Goal: Transaction & Acquisition: Purchase product/service

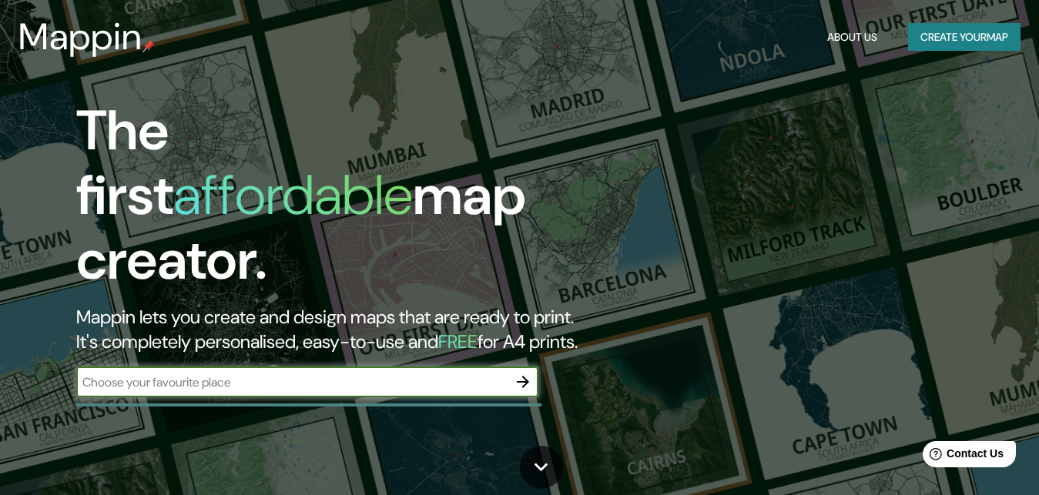
click at [497, 374] on input "text" at bounding box center [291, 383] width 431 height 18
type input "la florida"
click at [518, 374] on icon "button" at bounding box center [523, 382] width 18 height 18
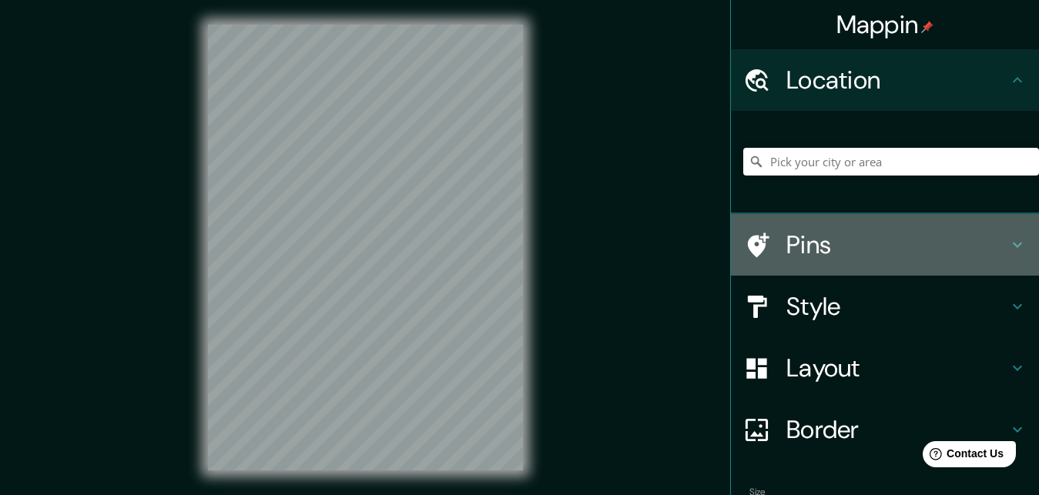
click at [792, 245] on h4 "Pins" at bounding box center [898, 245] width 222 height 31
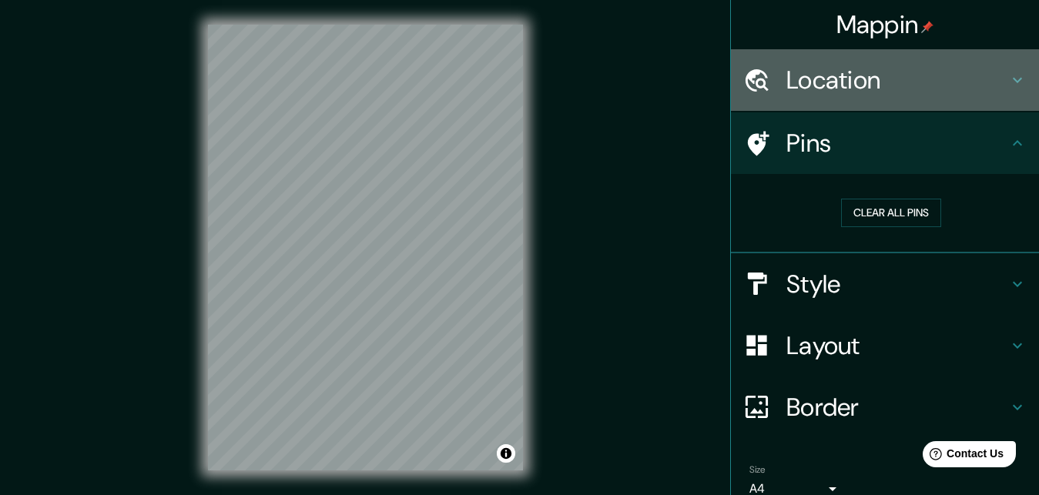
click at [857, 82] on h4 "Location" at bounding box center [898, 80] width 222 height 31
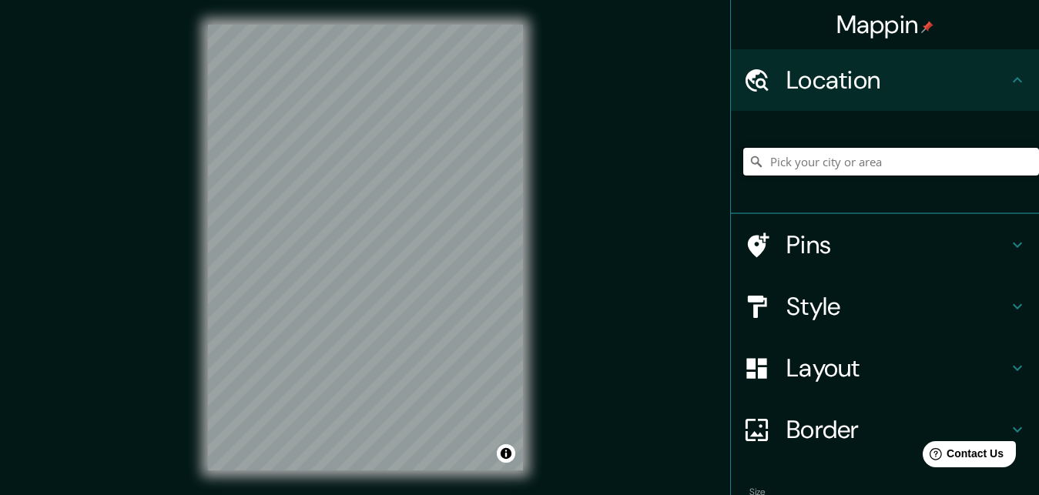
click at [811, 160] on input "Pick your city or area" at bounding box center [892, 162] width 296 height 28
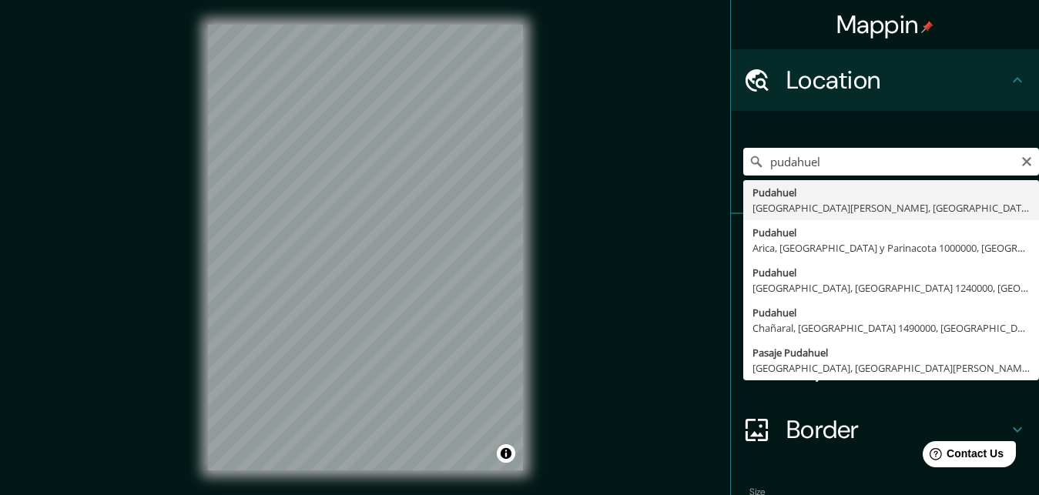
type input "Pudahuel, Región Metropolitana de Santiago, Chile"
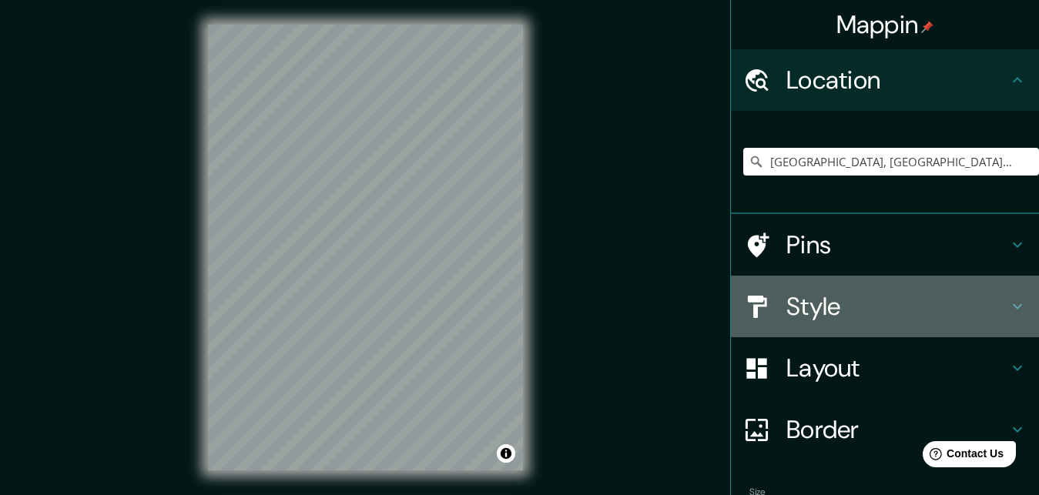
click at [819, 306] on h4 "Style" at bounding box center [898, 306] width 222 height 31
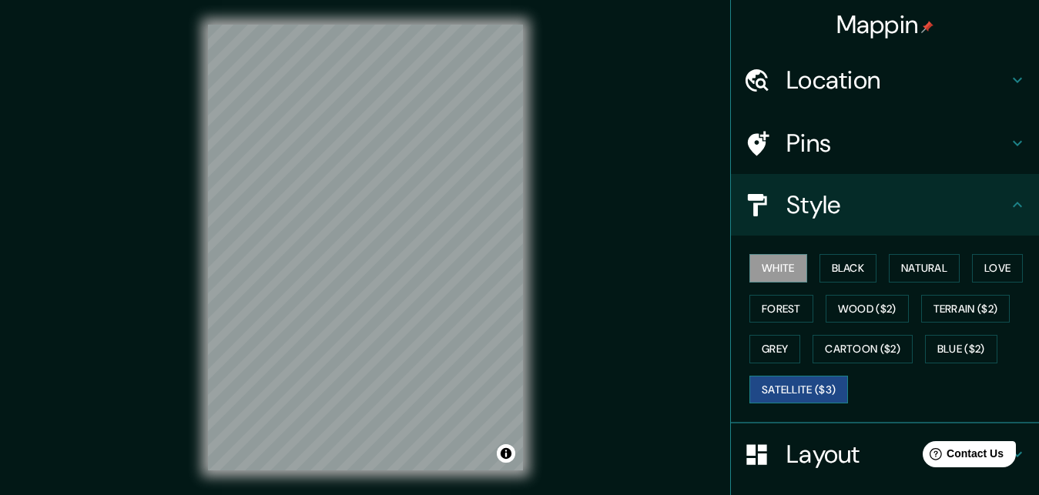
click at [779, 379] on button "Satellite ($3)" at bounding box center [799, 390] width 99 height 29
click at [781, 263] on button "White" at bounding box center [779, 268] width 58 height 29
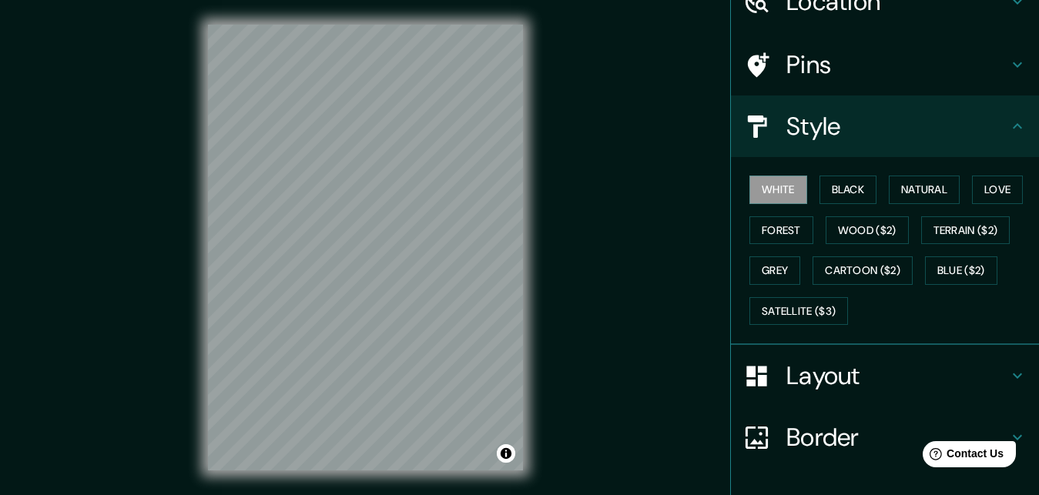
scroll to position [193, 0]
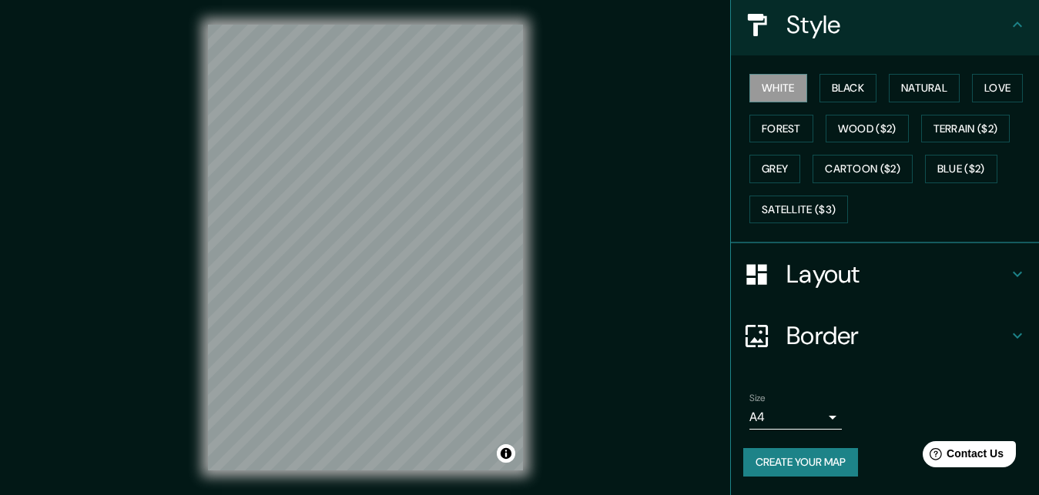
click at [831, 270] on h4 "Layout" at bounding box center [898, 274] width 222 height 31
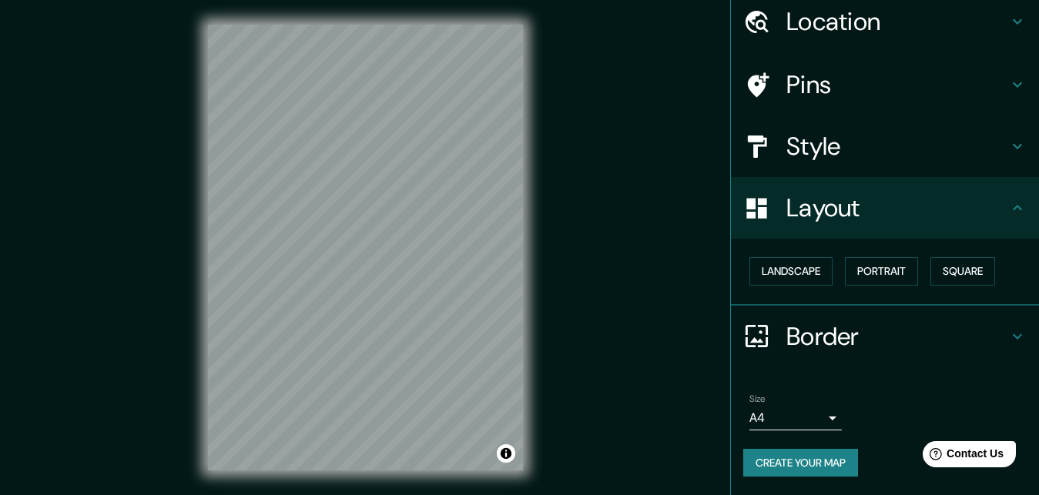
scroll to position [72, 0]
click at [821, 267] on button "Landscape" at bounding box center [791, 271] width 83 height 29
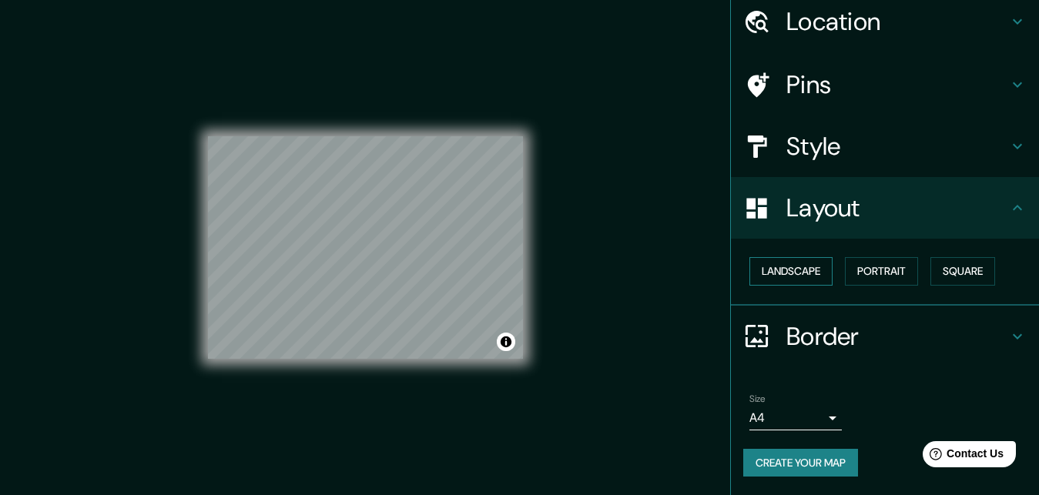
click at [821, 267] on button "Landscape" at bounding box center [791, 271] width 83 height 29
click at [881, 262] on button "Portrait" at bounding box center [881, 271] width 73 height 29
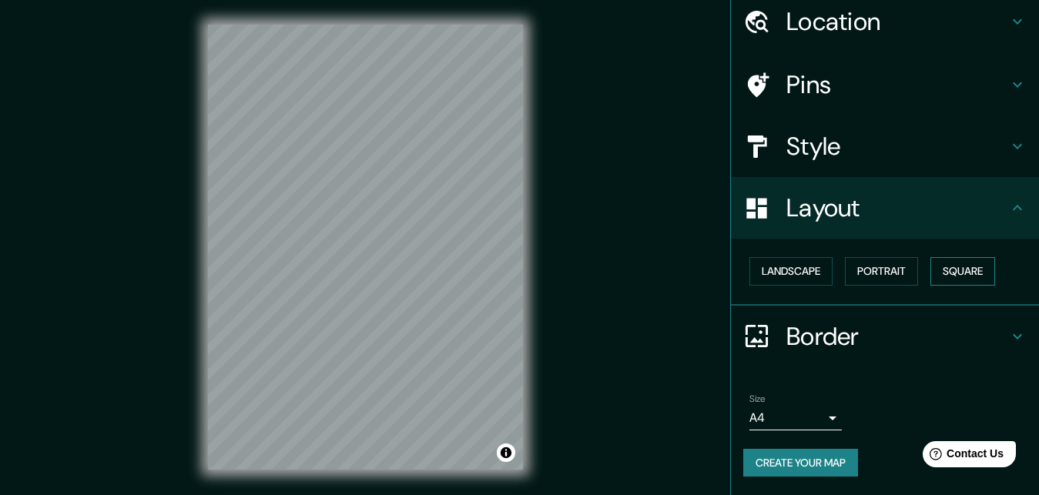
click at [957, 257] on button "Square" at bounding box center [963, 271] width 65 height 29
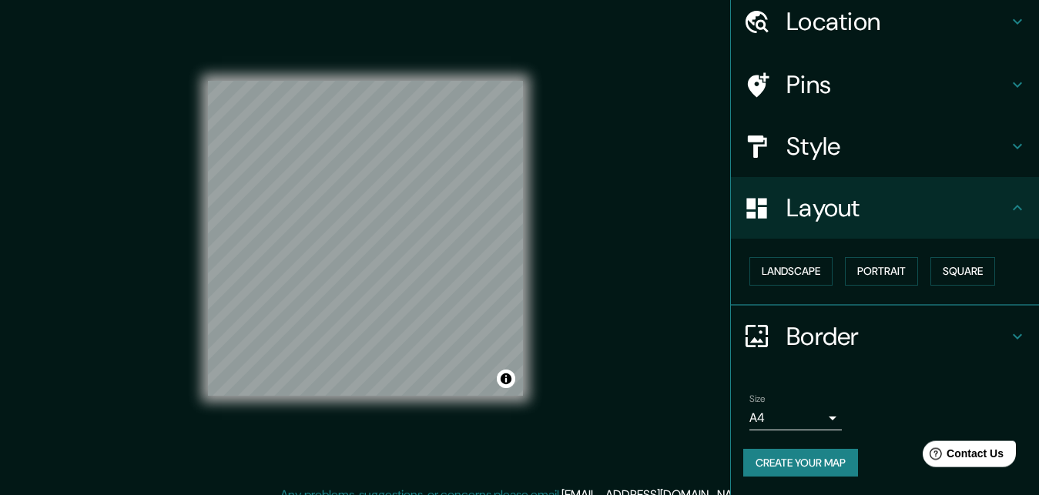
scroll to position [25, 0]
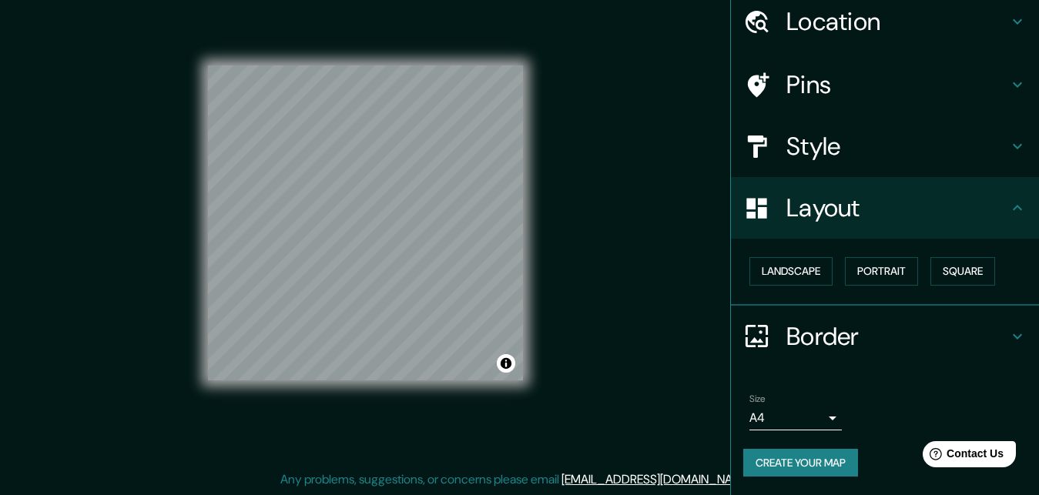
click at [838, 405] on body "Mappin Location Pudahuel, Región Metropolitana de Santiago, Chile Pins Style La…" at bounding box center [519, 222] width 1039 height 495
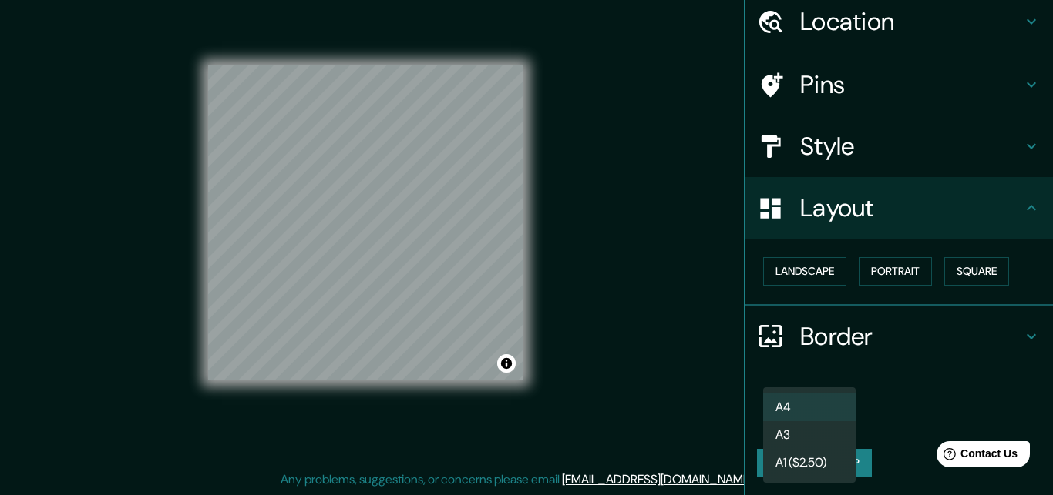
click at [807, 440] on li "A3" at bounding box center [809, 435] width 92 height 28
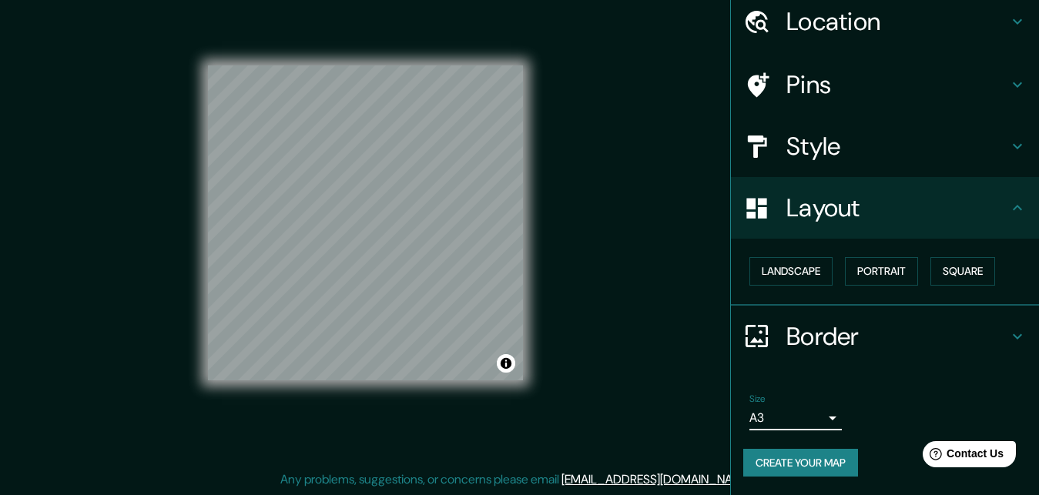
click at [823, 409] on body "Mappin Location Pudahuel, Región Metropolitana de Santiago, Chile Pins Style La…" at bounding box center [519, 222] width 1039 height 495
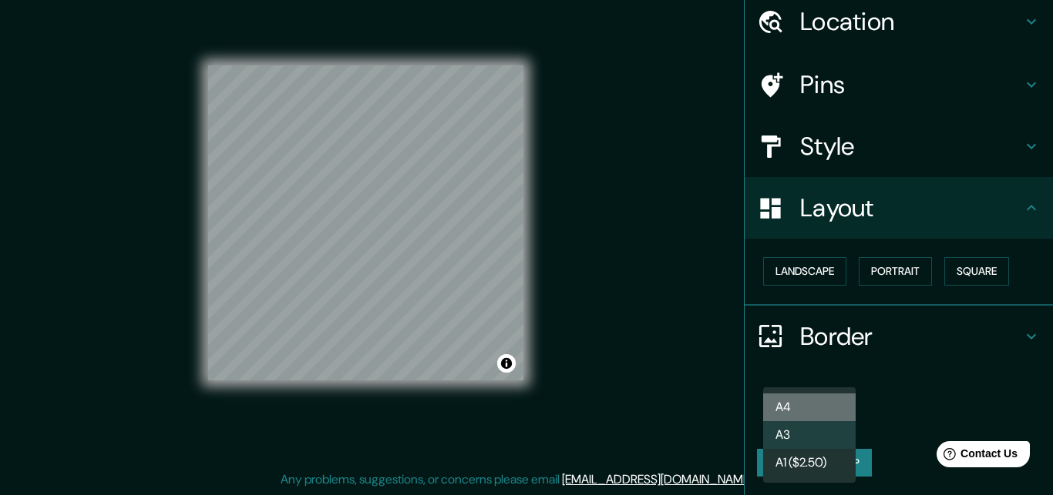
click at [795, 411] on li "A4" at bounding box center [809, 408] width 92 height 28
type input "single"
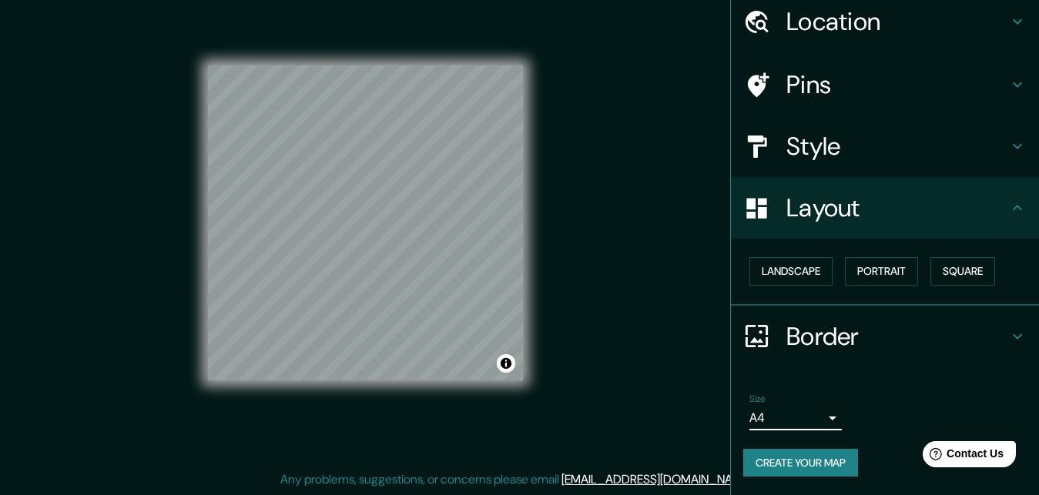
click at [991, 306] on div "Border" at bounding box center [885, 337] width 308 height 62
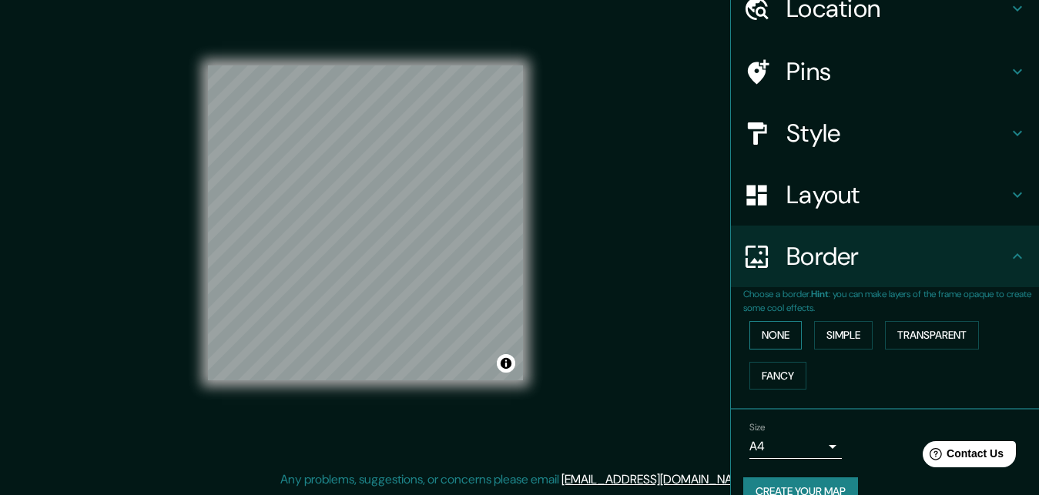
click at [773, 334] on button "None" at bounding box center [776, 335] width 52 height 29
click at [844, 338] on button "Simple" at bounding box center [843, 335] width 59 height 29
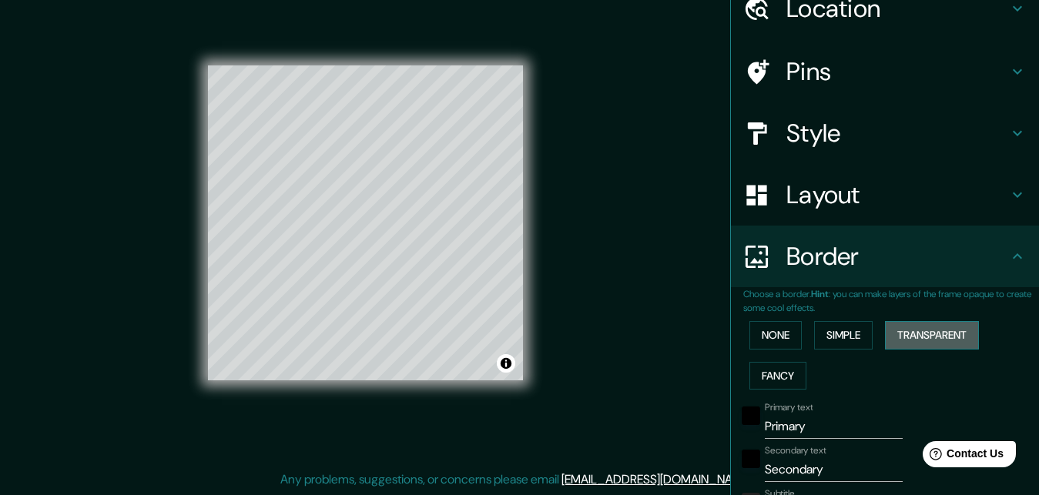
click at [958, 343] on button "Transparent" at bounding box center [932, 335] width 94 height 29
click at [793, 373] on button "Fancy" at bounding box center [778, 376] width 57 height 29
click at [778, 339] on button "None" at bounding box center [776, 335] width 52 height 29
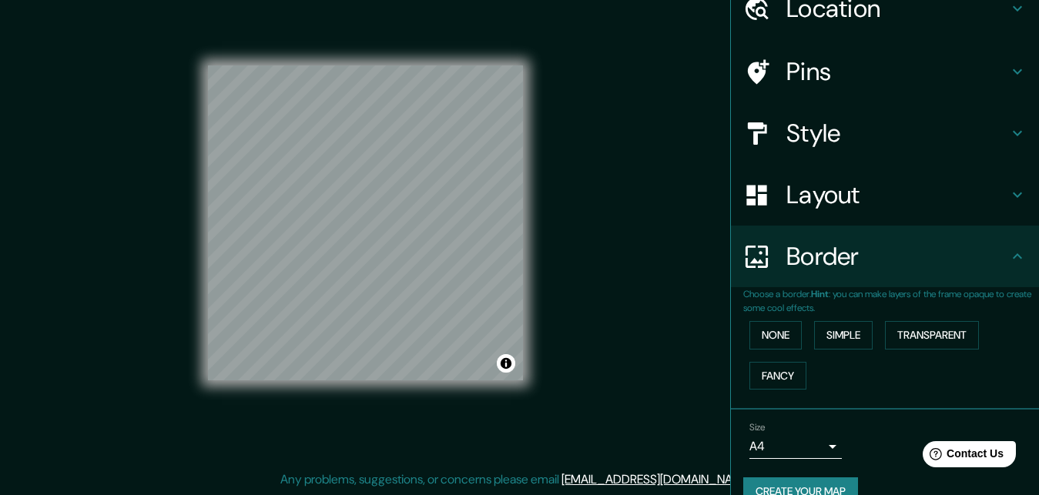
scroll to position [0, 0]
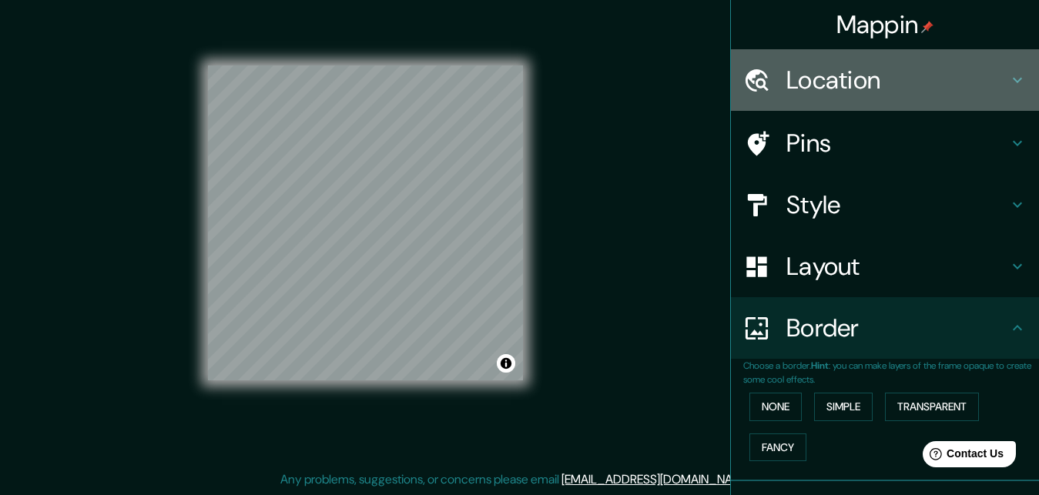
click at [889, 89] on h4 "Location" at bounding box center [898, 80] width 222 height 31
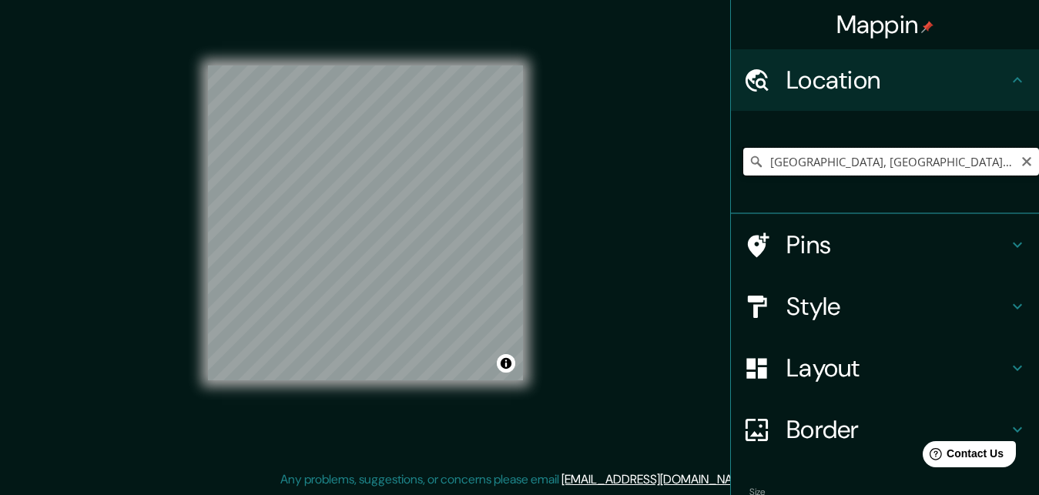
click at [831, 159] on input "Pudahuel, Región Metropolitana de Santiago, Chile" at bounding box center [892, 162] width 296 height 28
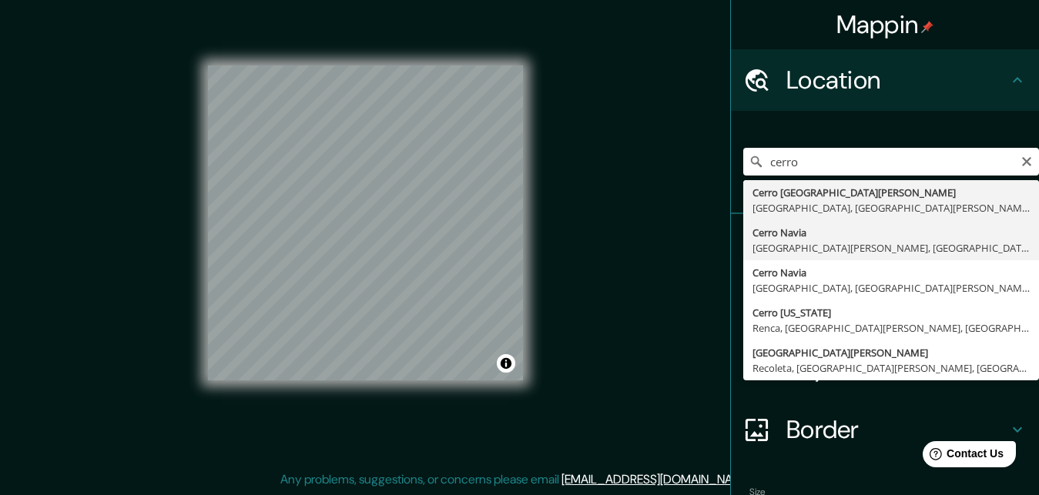
type input "[GEOGRAPHIC_DATA], [GEOGRAPHIC_DATA][PERSON_NAME], [GEOGRAPHIC_DATA]"
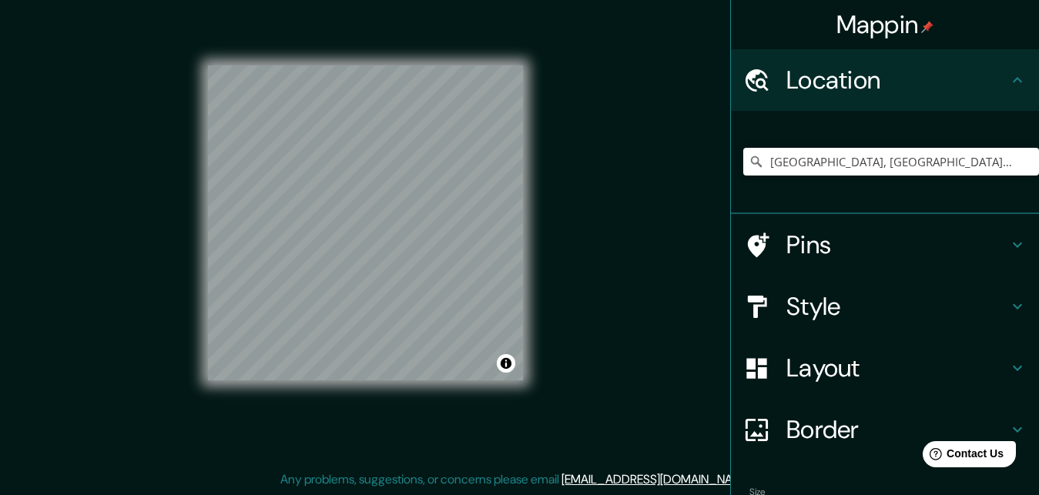
click at [855, 378] on h4 "Layout" at bounding box center [898, 368] width 222 height 31
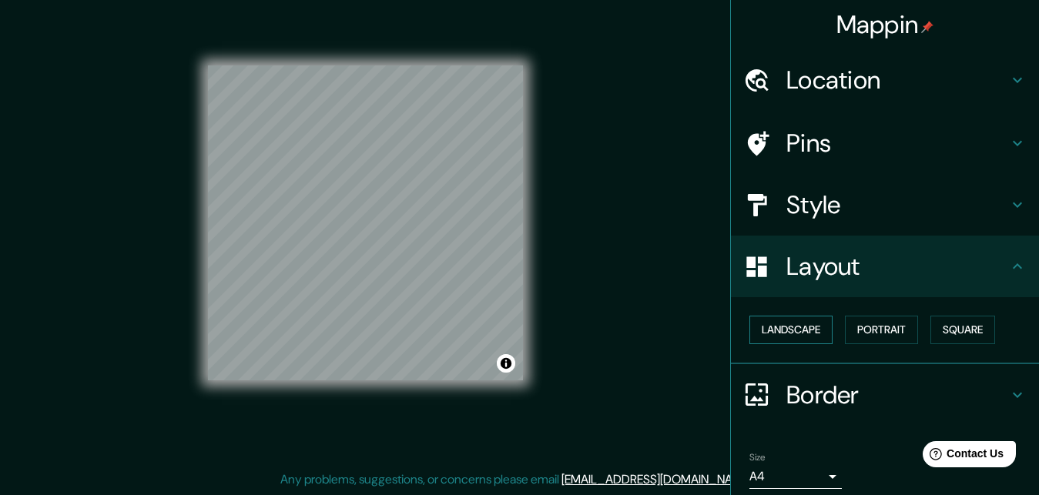
click at [788, 327] on button "Landscape" at bounding box center [791, 330] width 83 height 29
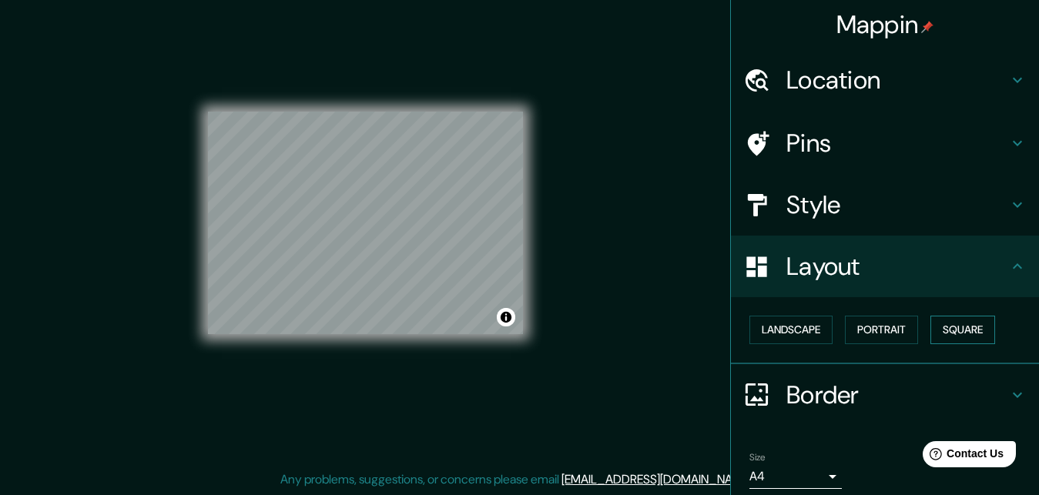
click at [974, 331] on button "Square" at bounding box center [963, 330] width 65 height 29
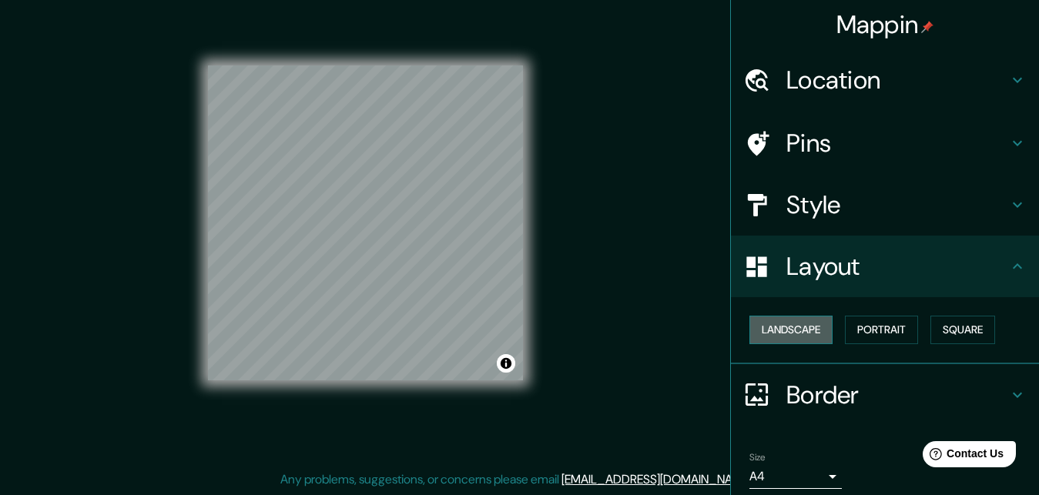
click at [788, 332] on button "Landscape" at bounding box center [791, 330] width 83 height 29
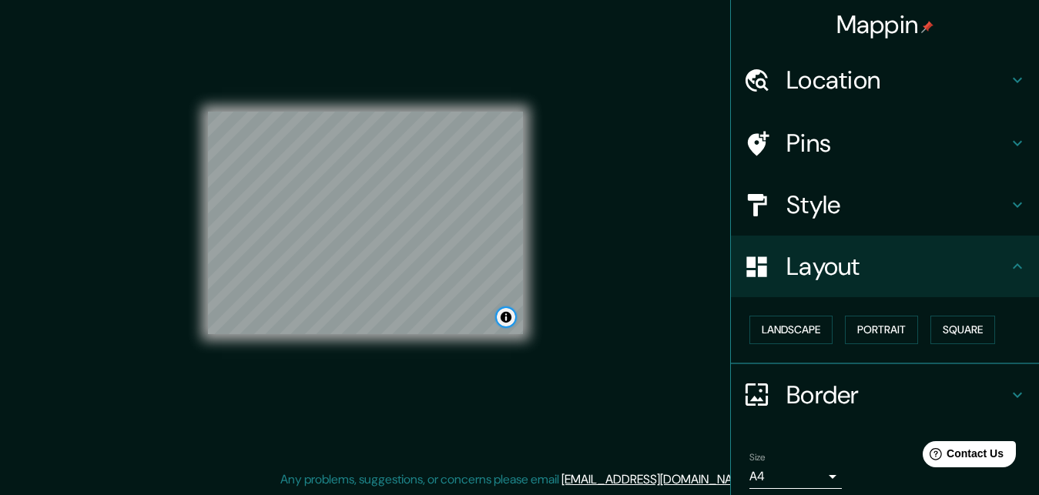
click at [505, 318] on button "Toggle attribution" at bounding box center [506, 317] width 18 height 18
click at [819, 332] on button "Landscape" at bounding box center [791, 330] width 83 height 29
click at [893, 334] on button "Portrait" at bounding box center [881, 330] width 73 height 29
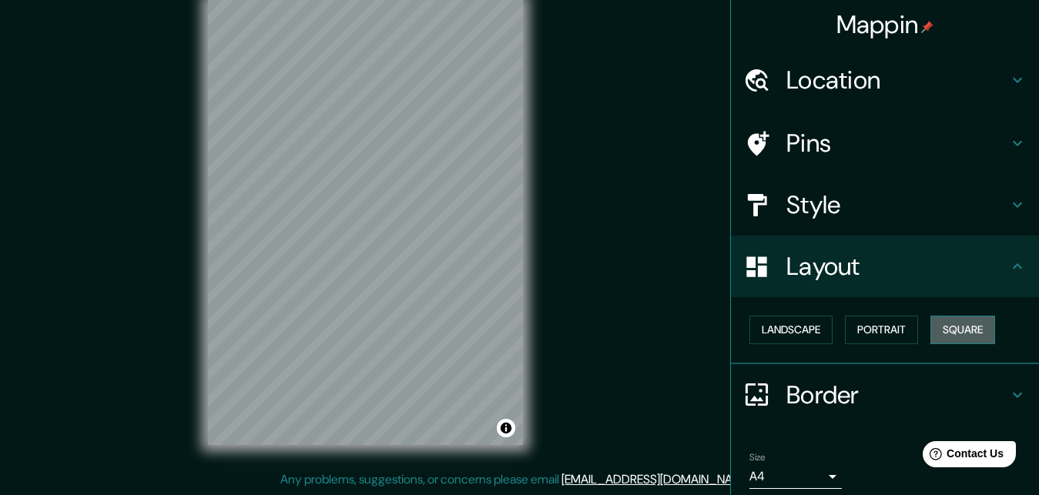
click at [962, 337] on button "Square" at bounding box center [963, 330] width 65 height 29
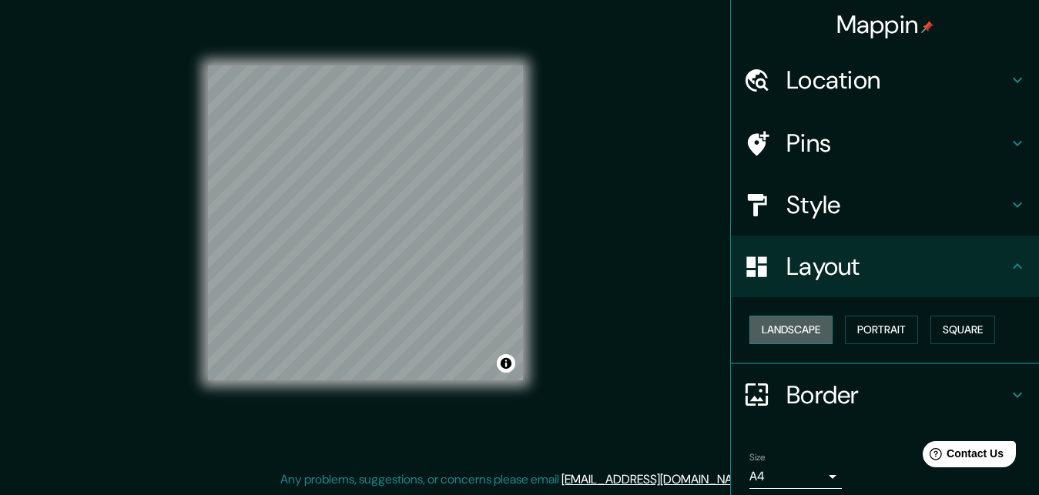
click at [802, 334] on button "Landscape" at bounding box center [791, 330] width 83 height 29
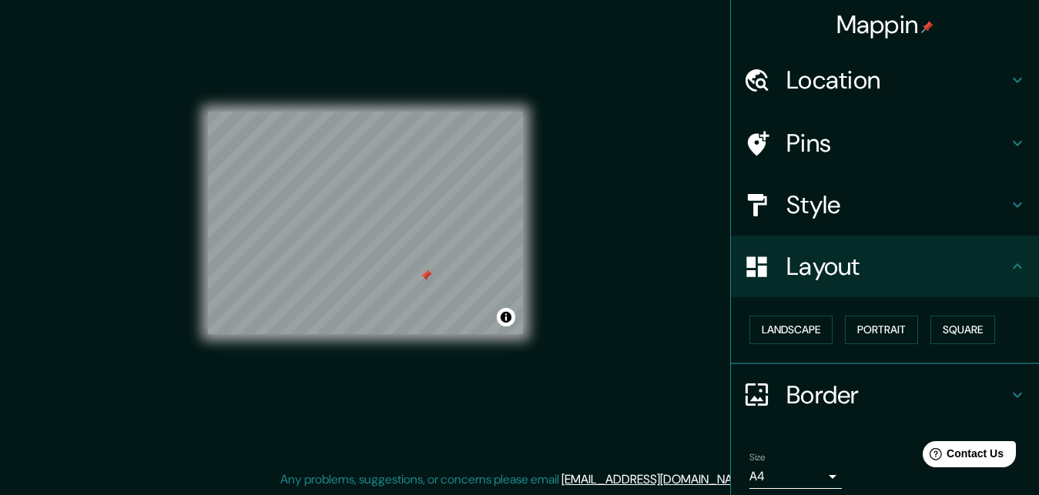
click at [428, 274] on div at bounding box center [426, 276] width 12 height 12
drag, startPoint x: 408, startPoint y: 301, endPoint x: 425, endPoint y: 304, distance: 18.0
click at [413, 300] on div at bounding box center [409, 306] width 12 height 12
click at [409, 307] on div at bounding box center [404, 304] width 12 height 12
click at [792, 330] on button "Landscape" at bounding box center [791, 330] width 83 height 29
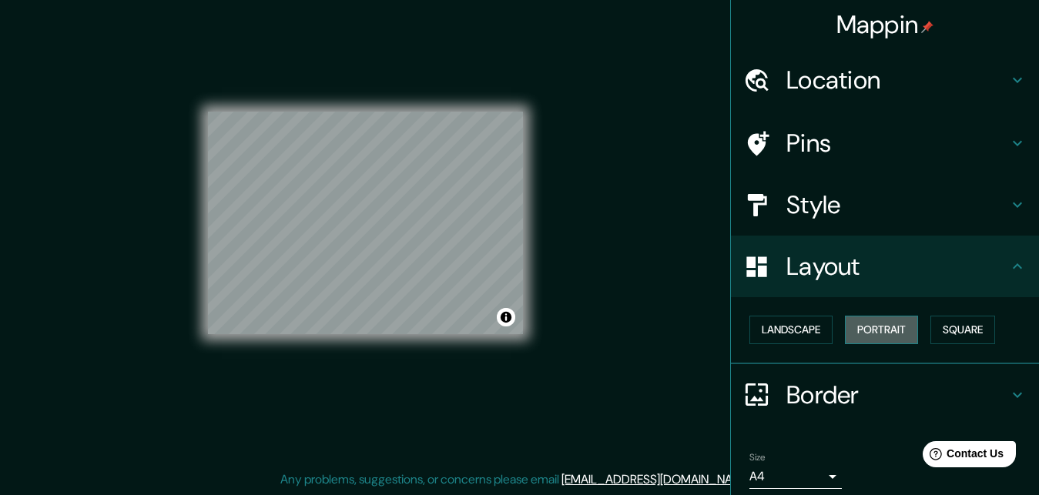
click at [888, 338] on button "Portrait" at bounding box center [881, 330] width 73 height 29
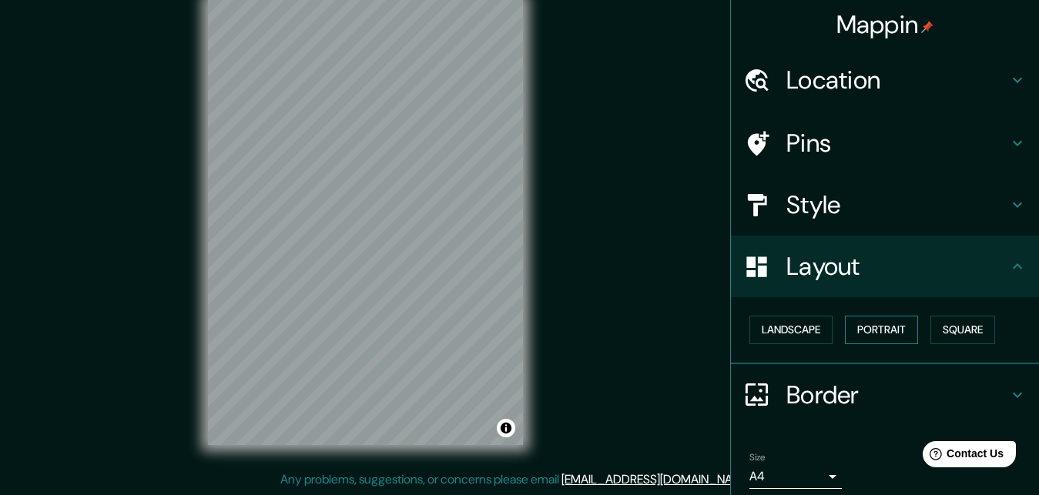
click at [888, 338] on button "Portrait" at bounding box center [881, 330] width 73 height 29
click at [942, 334] on button "Square" at bounding box center [963, 330] width 65 height 29
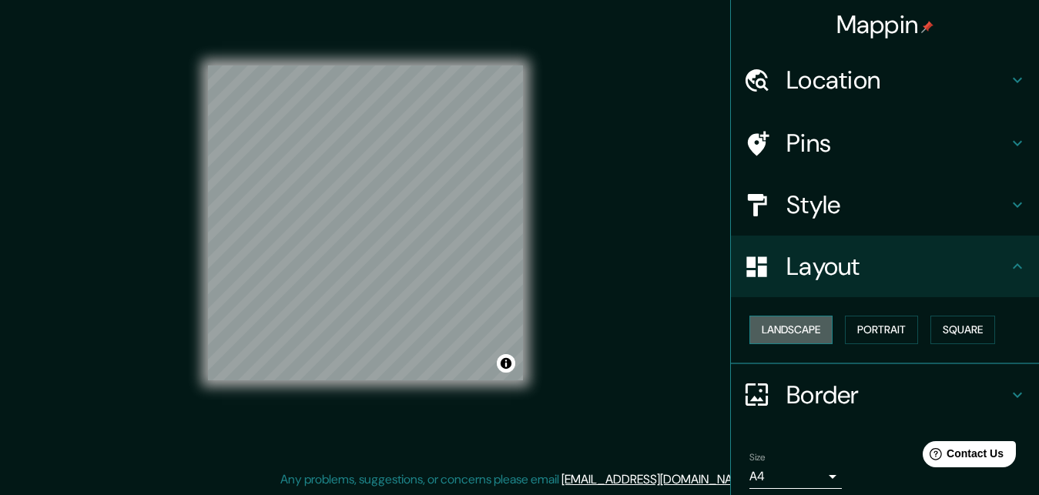
click at [814, 325] on button "Landscape" at bounding box center [791, 330] width 83 height 29
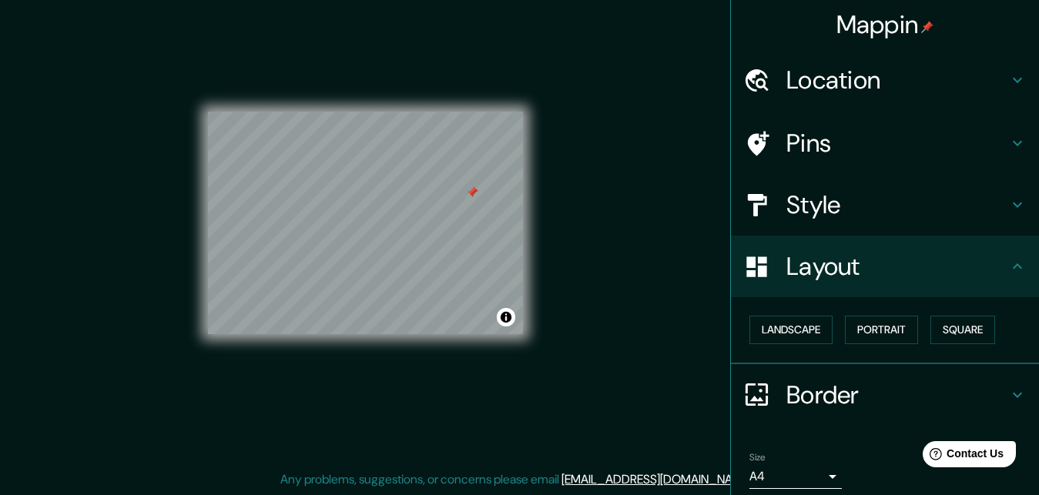
scroll to position [72, 0]
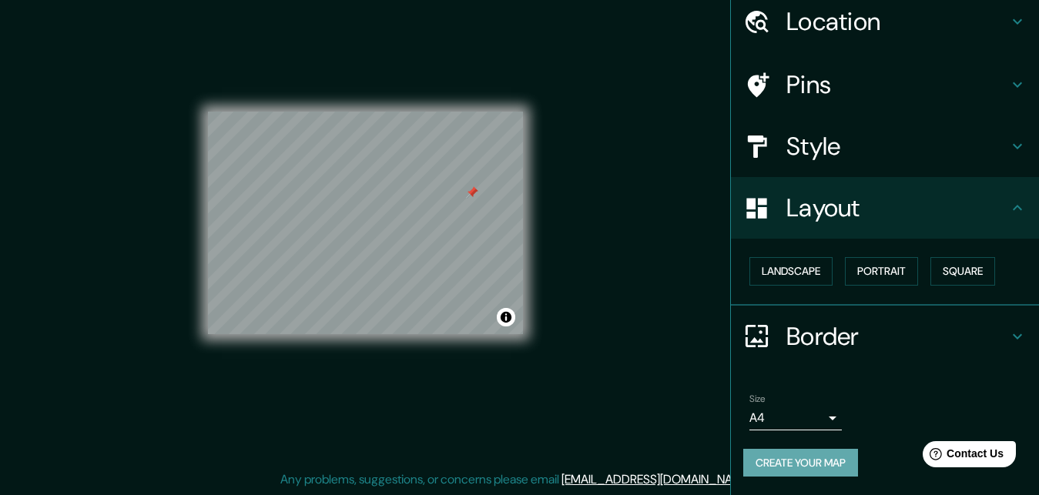
click at [830, 449] on button "Create your map" at bounding box center [801, 463] width 115 height 29
click at [478, 193] on div at bounding box center [472, 192] width 12 height 12
click at [791, 449] on button "Create your map" at bounding box center [801, 463] width 115 height 29
click at [813, 449] on button "Create your map" at bounding box center [801, 463] width 115 height 29
click at [823, 453] on button "Create your map" at bounding box center [801, 463] width 115 height 29
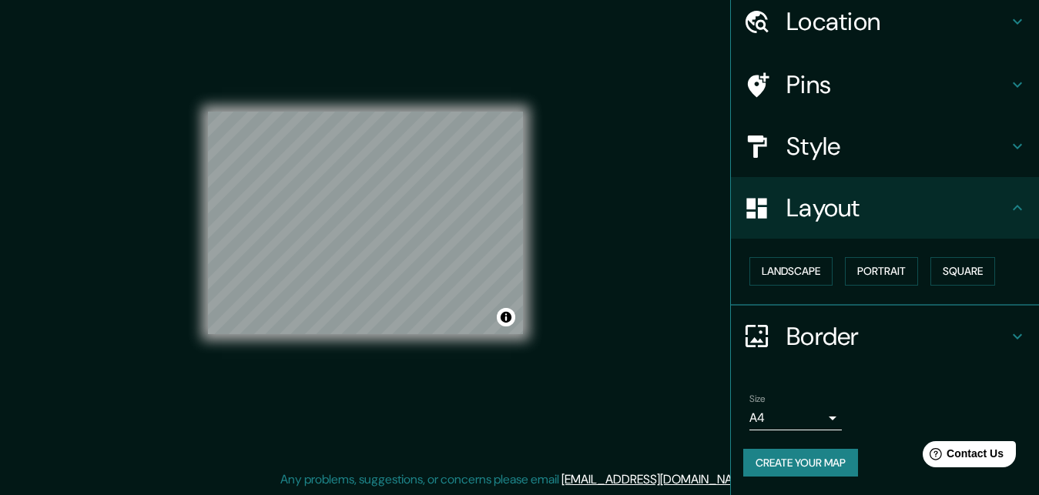
click at [795, 450] on button "Create your map" at bounding box center [801, 463] width 115 height 29
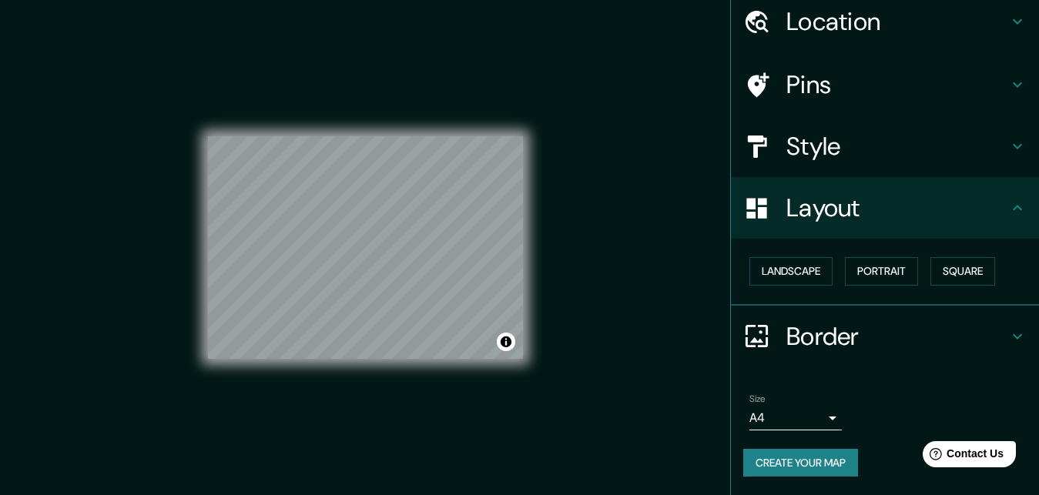
scroll to position [0, 13]
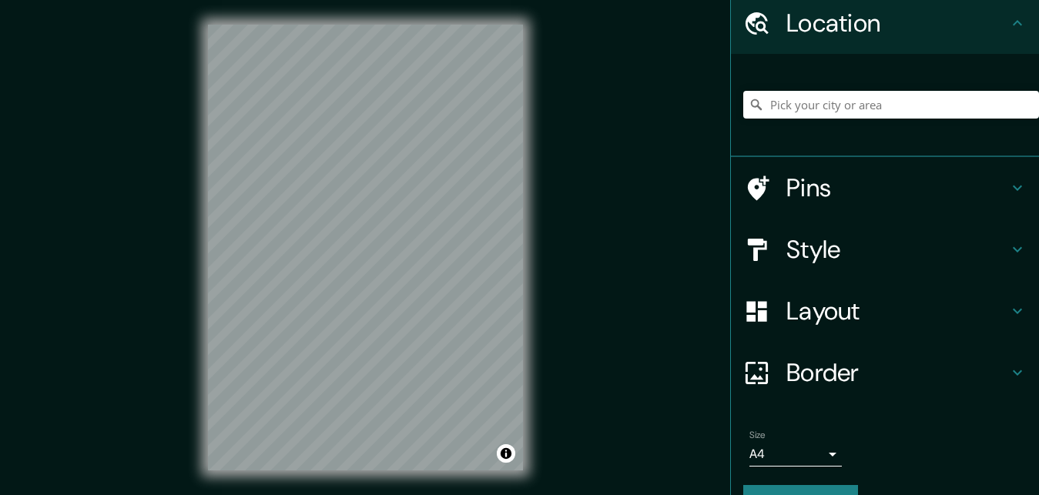
scroll to position [107, 13]
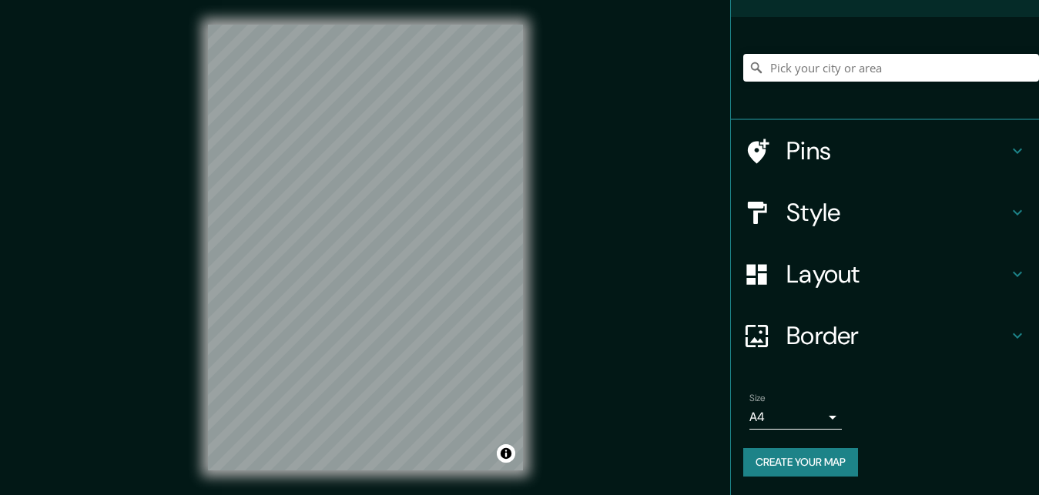
click at [773, 451] on button "Create your map" at bounding box center [801, 462] width 115 height 29
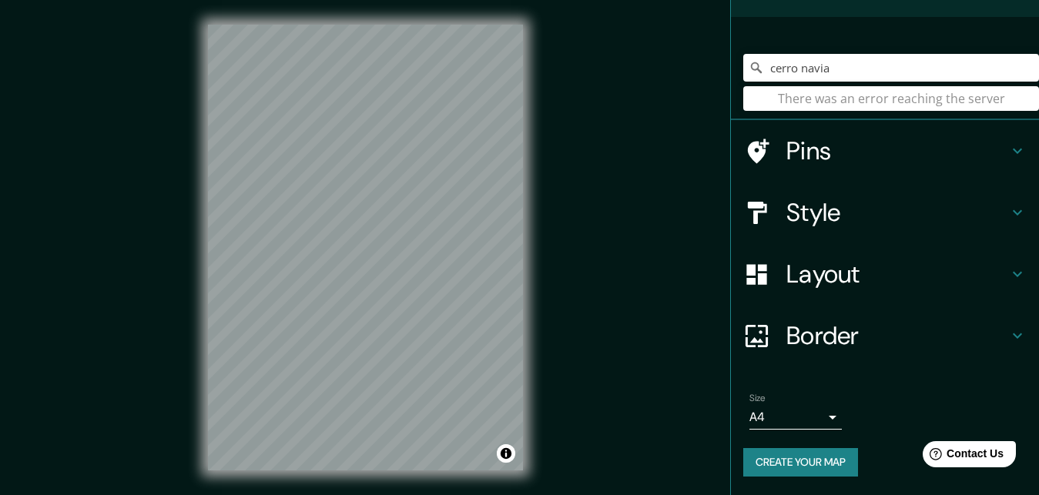
click at [823, 58] on input "cerro navia" at bounding box center [892, 68] width 296 height 28
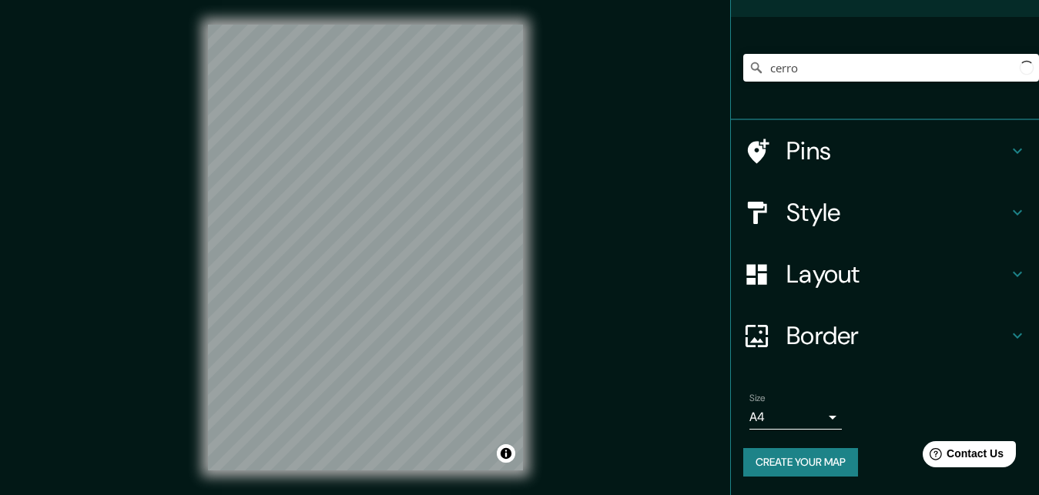
type input "cerro"
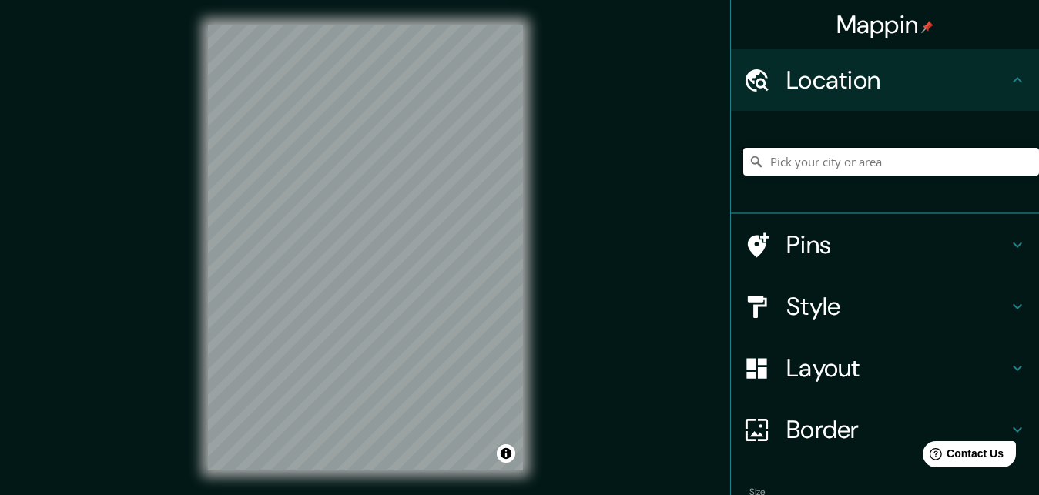
click at [800, 161] on input "Pick your city or area" at bounding box center [892, 162] width 296 height 28
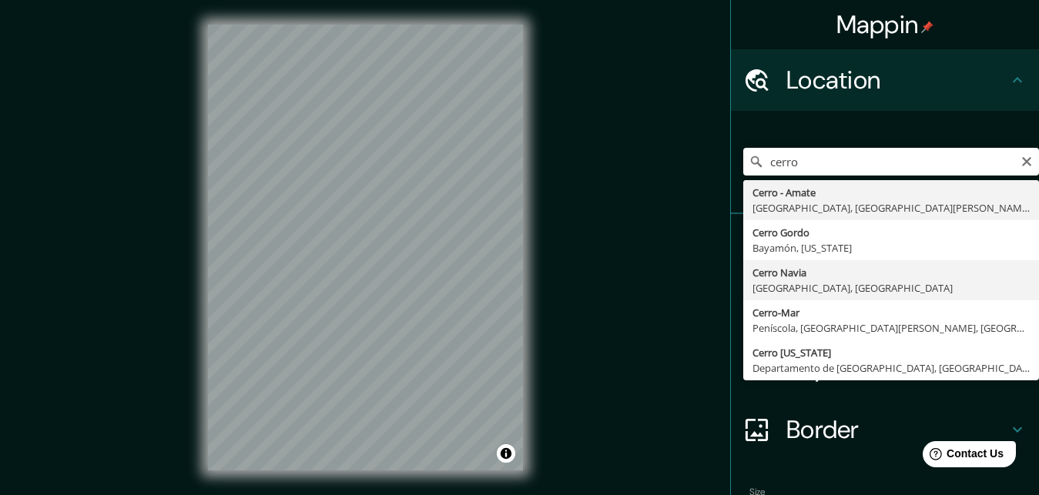
type input "[GEOGRAPHIC_DATA][PERSON_NAME], [GEOGRAPHIC_DATA], [GEOGRAPHIC_DATA]"
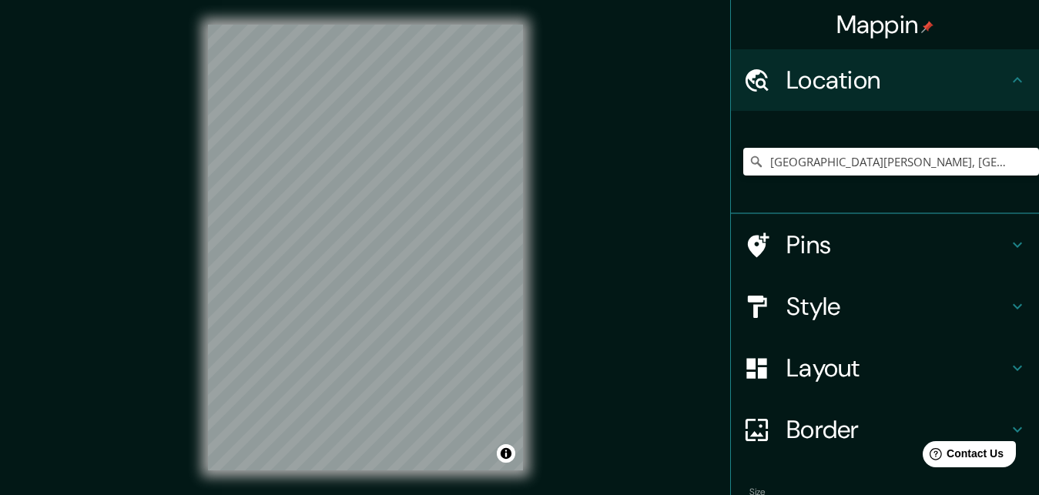
click at [927, 366] on h4 "Layout" at bounding box center [898, 368] width 222 height 31
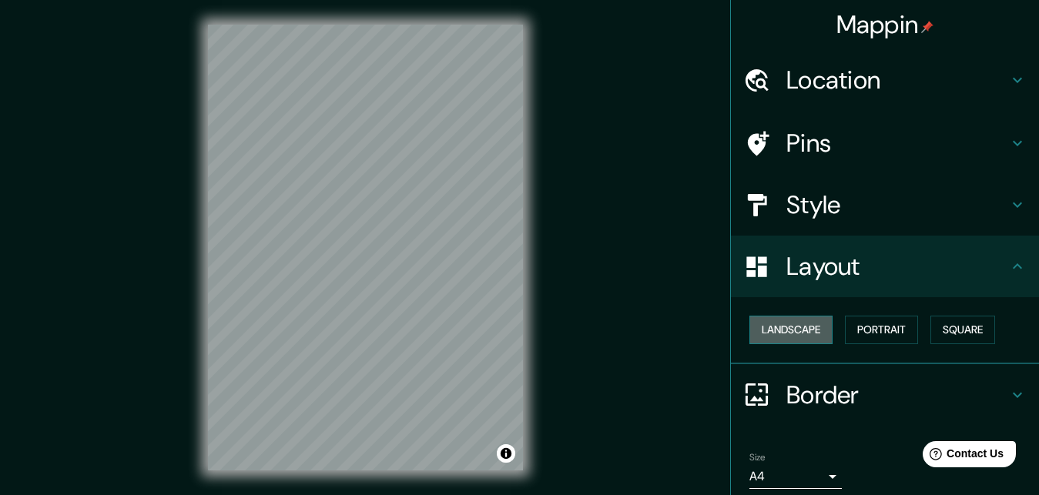
click at [808, 337] on button "Landscape" at bounding box center [791, 330] width 83 height 29
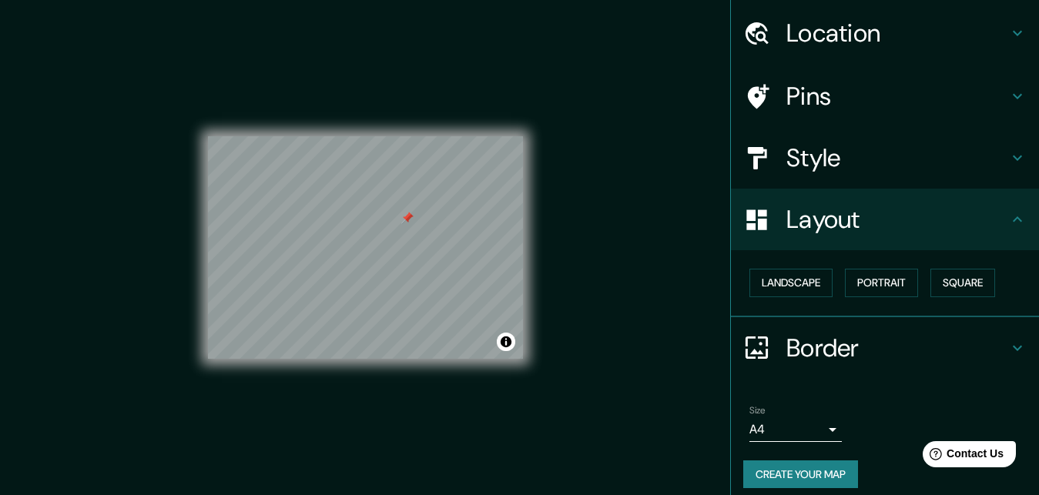
scroll to position [72, 0]
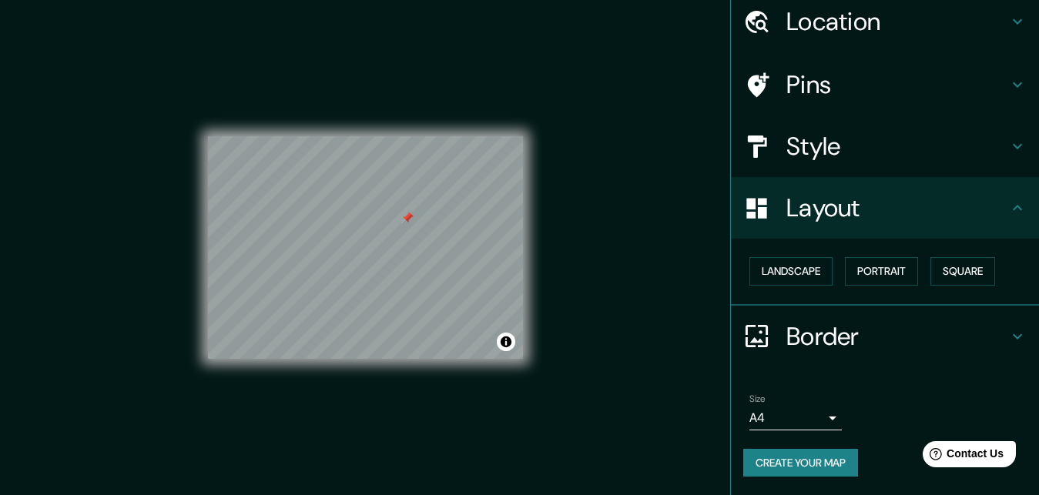
click at [409, 219] on div at bounding box center [407, 218] width 12 height 12
click at [818, 452] on button "Create your map" at bounding box center [801, 463] width 115 height 29
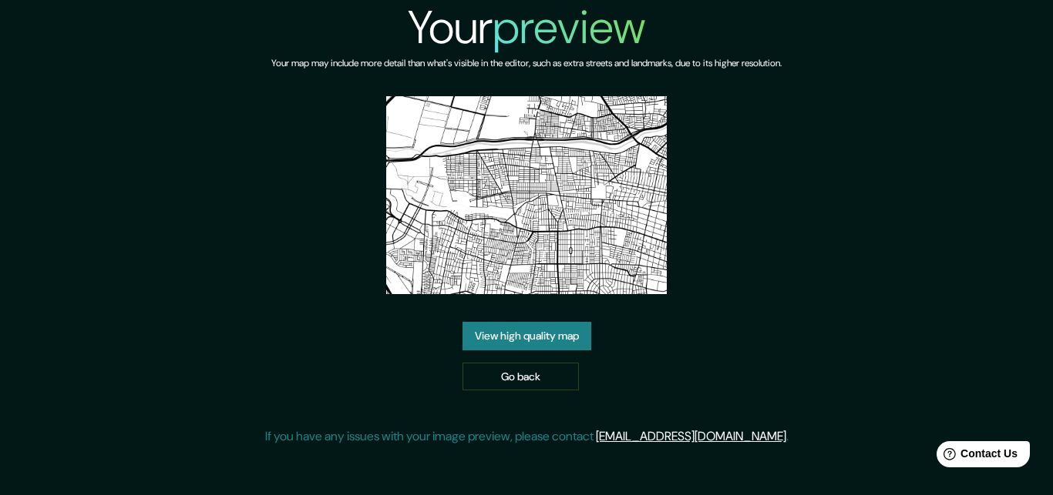
click at [511, 325] on link "View high quality map" at bounding box center [526, 336] width 129 height 29
click at [519, 363] on link "Go back" at bounding box center [520, 377] width 116 height 29
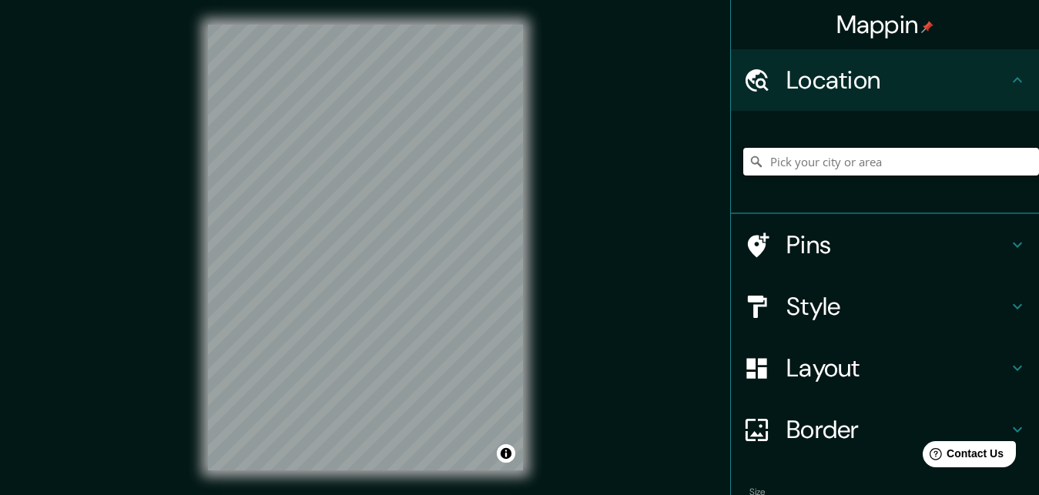
click at [804, 170] on input "Pick your city or area" at bounding box center [892, 162] width 296 height 28
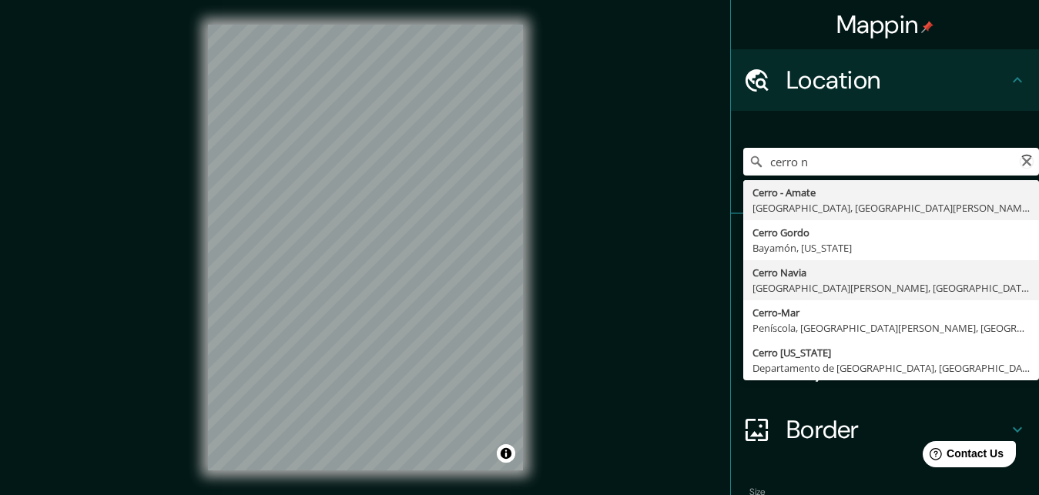
type input "[GEOGRAPHIC_DATA], [GEOGRAPHIC_DATA][PERSON_NAME], [GEOGRAPHIC_DATA]"
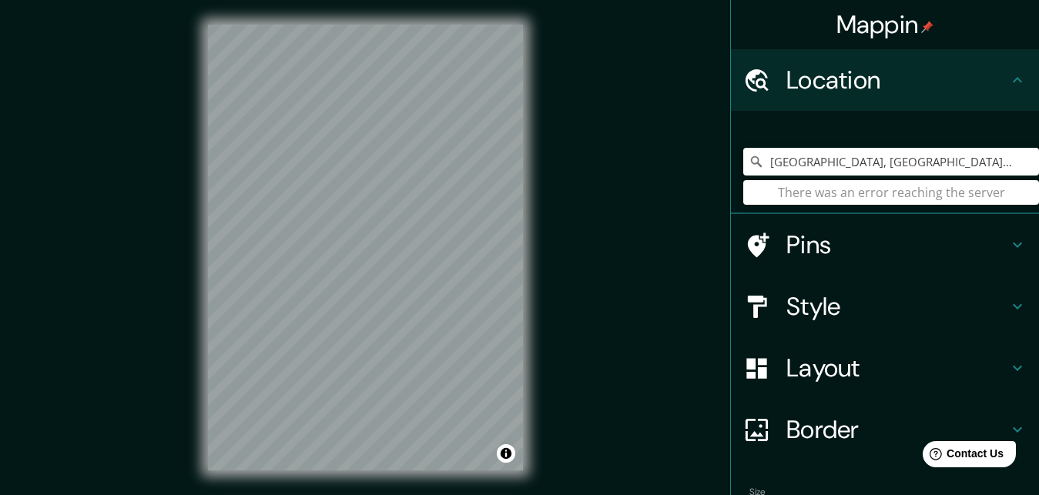
click at [850, 371] on h4 "Layout" at bounding box center [898, 368] width 222 height 31
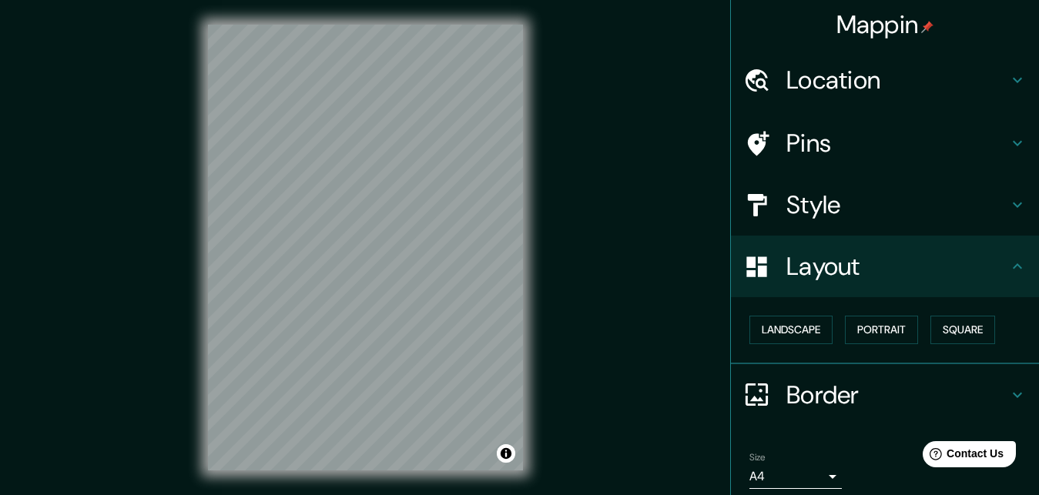
click at [787, 314] on div "Landscape [GEOGRAPHIC_DATA]" at bounding box center [892, 330] width 296 height 41
click at [785, 326] on button "Landscape" at bounding box center [791, 330] width 83 height 29
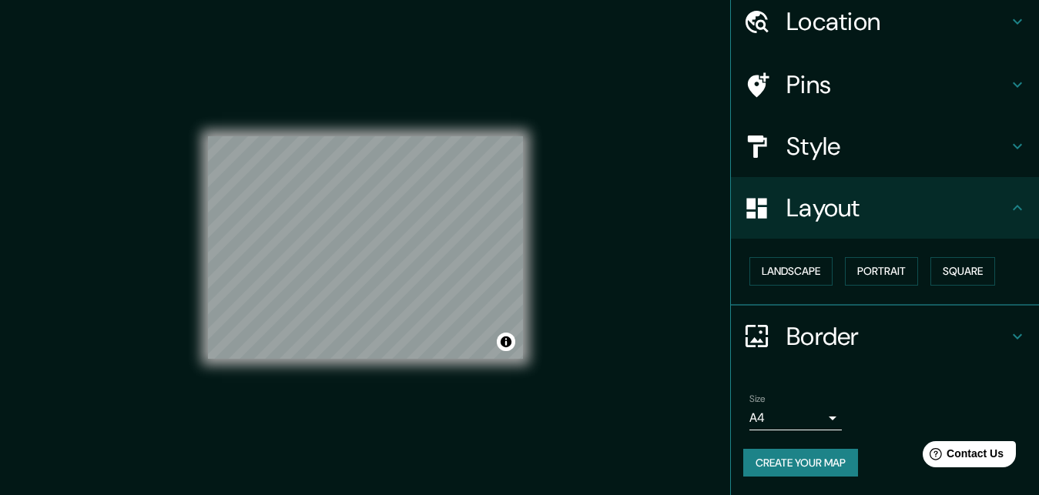
scroll to position [72, 0]
click at [787, 449] on button "Create your map" at bounding box center [801, 463] width 115 height 29
